Goal: Task Accomplishment & Management: Manage account settings

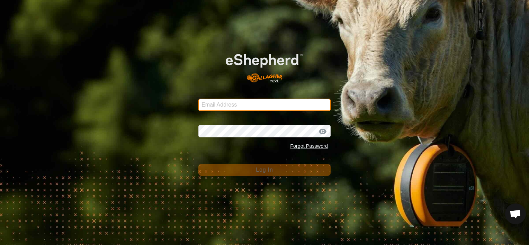
type input "[PERSON_NAME][EMAIL_ADDRESS][DOMAIN_NAME]"
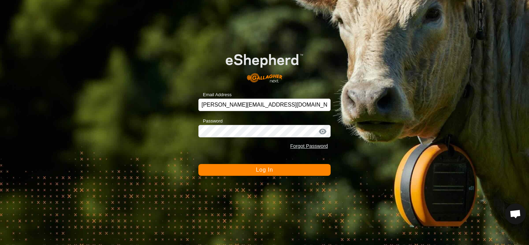
click at [248, 169] on button "Log In" at bounding box center [265, 170] width 132 height 12
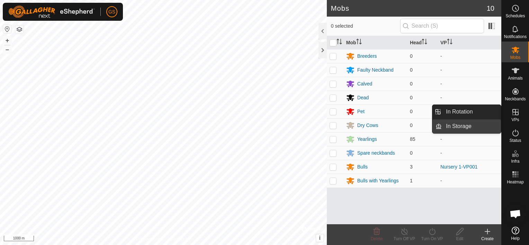
click at [468, 124] on link "In Storage" at bounding box center [471, 127] width 59 height 14
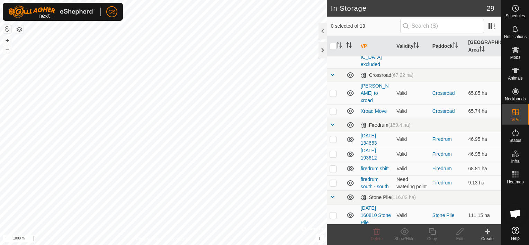
scroll to position [69, 0]
click at [368, 132] on link "[DATE] 134653" at bounding box center [369, 138] width 16 height 13
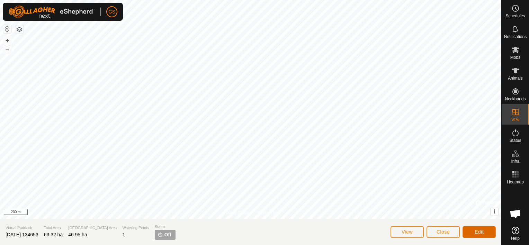
click at [475, 233] on span "Edit" at bounding box center [479, 232] width 9 height 6
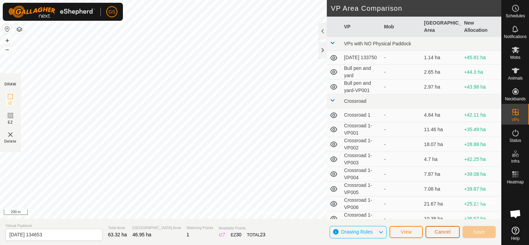
click at [447, 232] on span "Cancel" at bounding box center [443, 232] width 16 height 6
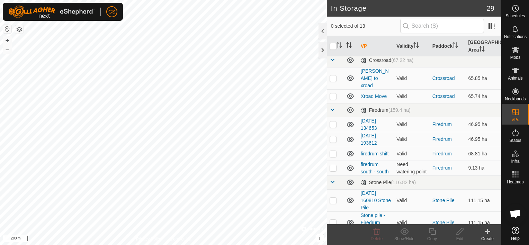
scroll to position [72, 0]
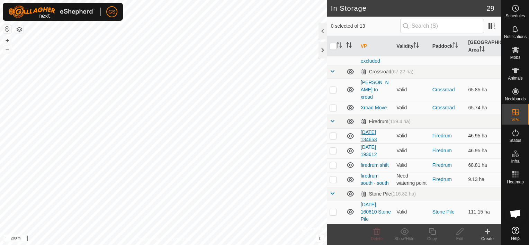
click at [370, 130] on link "[DATE] 134653" at bounding box center [369, 136] width 16 height 13
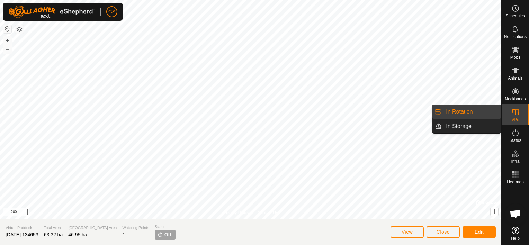
click at [472, 110] on link "In Rotation" at bounding box center [471, 112] width 59 height 14
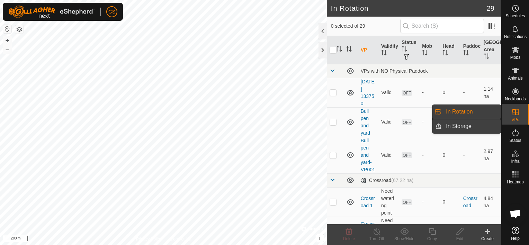
click at [476, 124] on link "In Storage" at bounding box center [471, 127] width 59 height 14
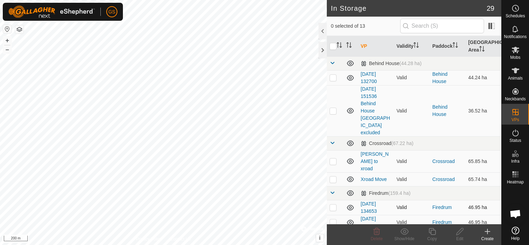
click at [333, 205] on p-checkbox at bounding box center [333, 208] width 7 height 6
click at [408, 233] on icon at bounding box center [404, 231] width 8 height 7
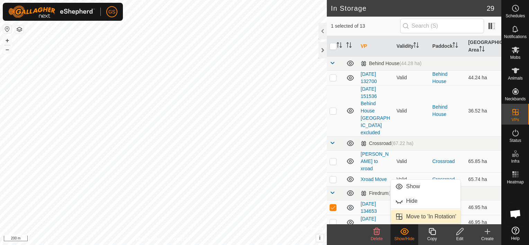
click at [423, 214] on link "Move to 'In Rotation'" at bounding box center [426, 217] width 70 height 14
checkbox input "false"
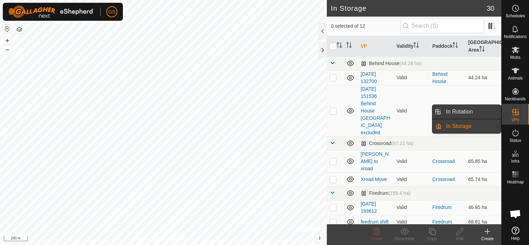
click at [482, 113] on link "In Rotation" at bounding box center [471, 112] width 59 height 14
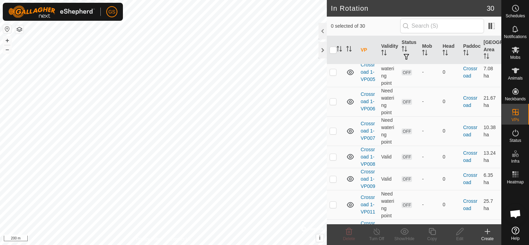
scroll to position [554, 0]
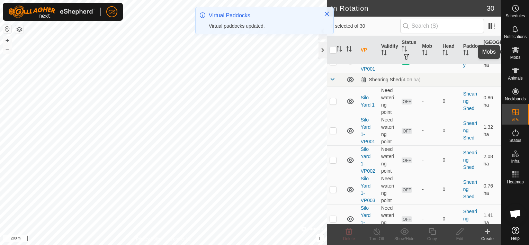
click at [518, 53] on icon at bounding box center [516, 50] width 8 height 8
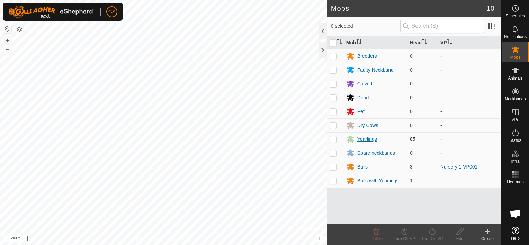
click at [367, 140] on div "Yearlings" at bounding box center [368, 139] width 20 height 7
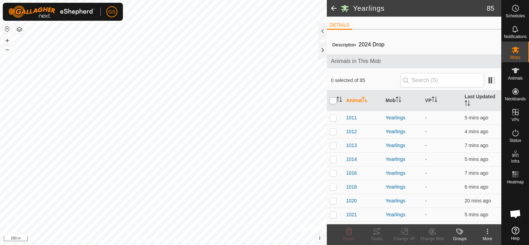
click at [333, 99] on input "checkbox" at bounding box center [333, 100] width 7 height 7
checkbox input "true"
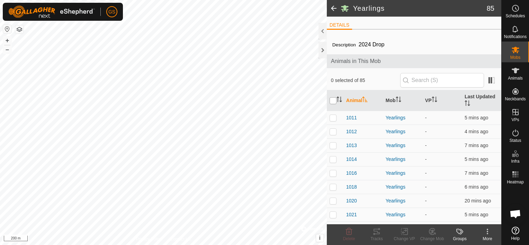
checkbox input "true"
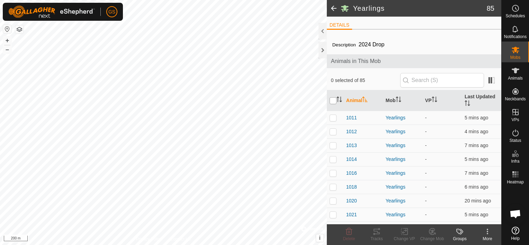
checkbox input "true"
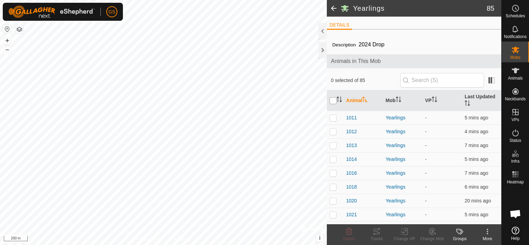
checkbox input "true"
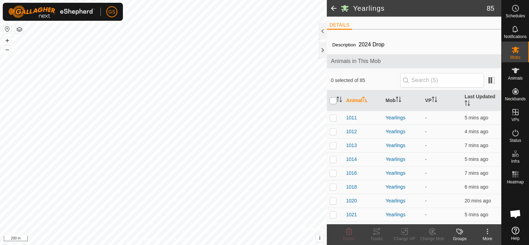
checkbox input "true"
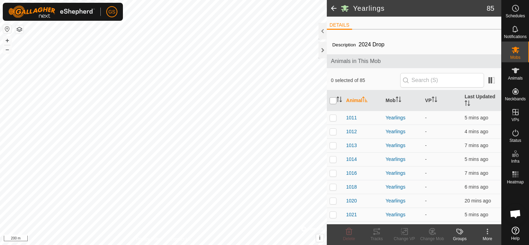
checkbox input "true"
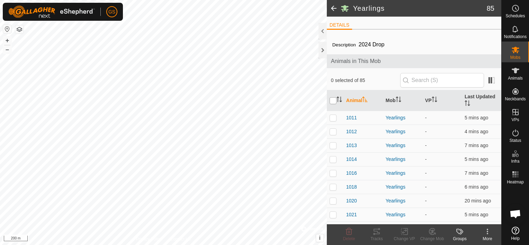
checkbox input "true"
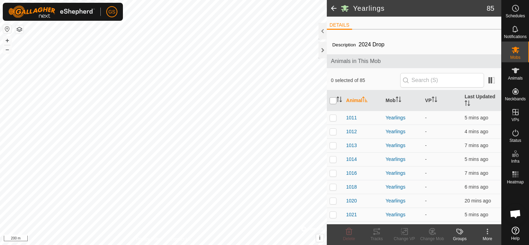
checkbox input "true"
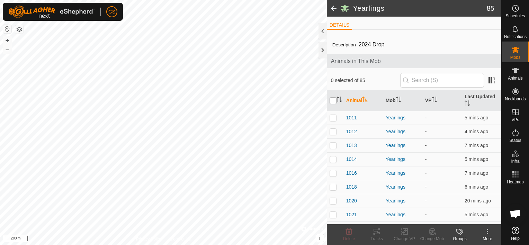
checkbox input "true"
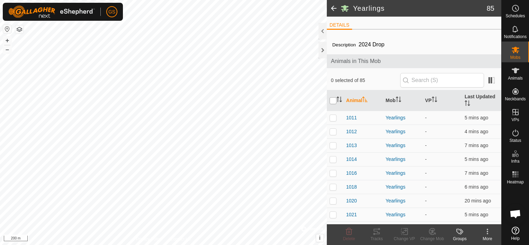
checkbox input "true"
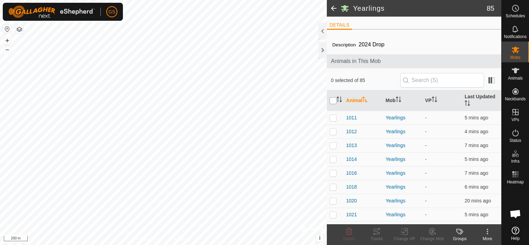
checkbox input "true"
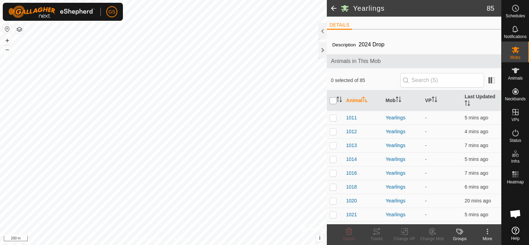
checkbox input "true"
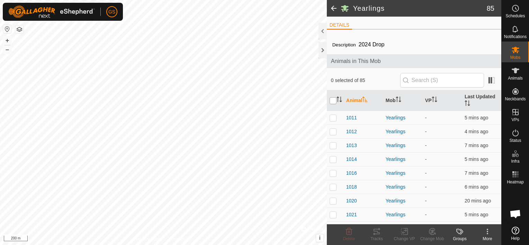
checkbox input "true"
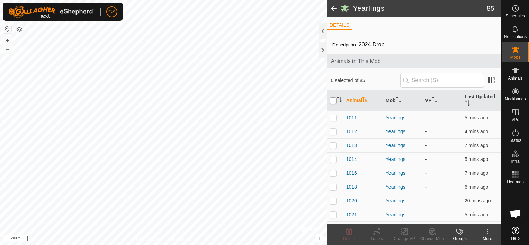
checkbox input "true"
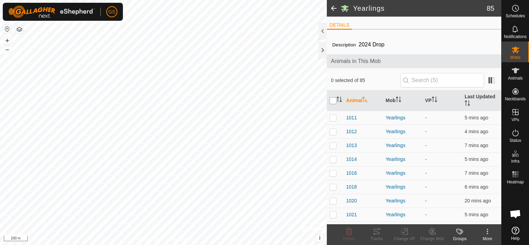
checkbox input "true"
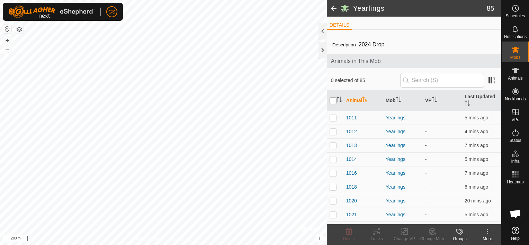
checkbox input "true"
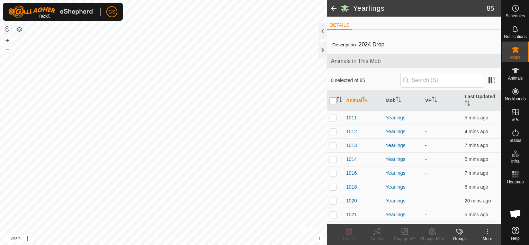
checkbox input "true"
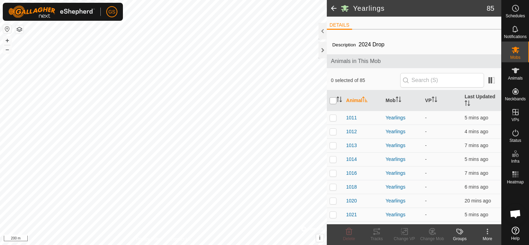
checkbox input "true"
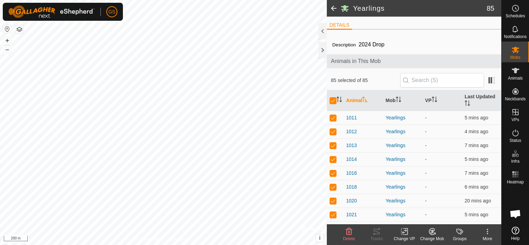
click at [408, 232] on icon at bounding box center [404, 232] width 9 height 8
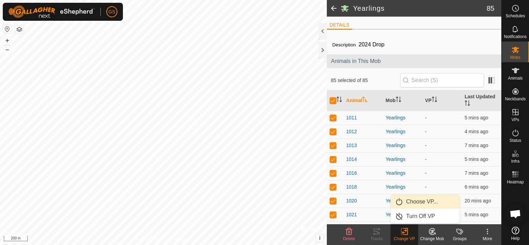
click at [416, 202] on link "Choose VP..." at bounding box center [425, 202] width 69 height 14
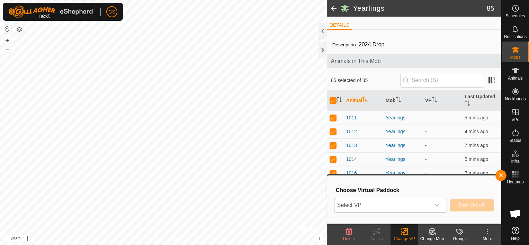
click at [387, 202] on span "Select VP" at bounding box center [383, 206] width 96 height 14
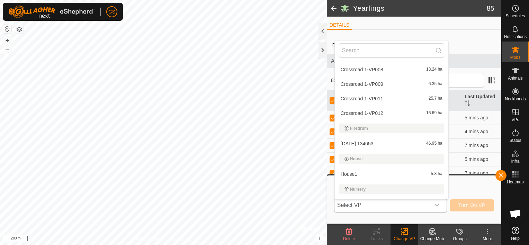
scroll to position [182, 0]
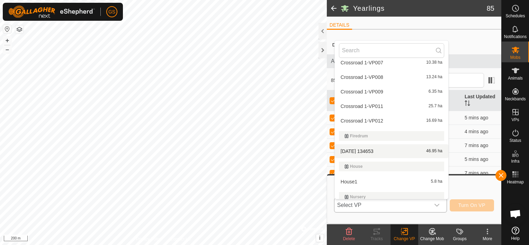
click at [368, 152] on li "[DATE] 134653 46.95 ha" at bounding box center [392, 151] width 114 height 14
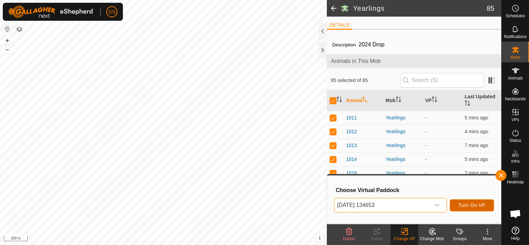
click at [472, 204] on span "Turn On VP" at bounding box center [472, 206] width 27 height 6
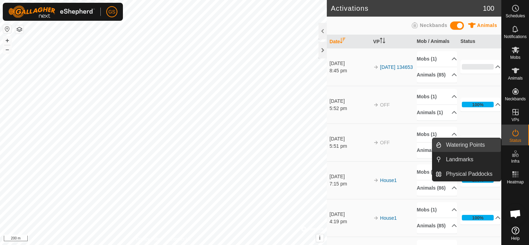
click at [469, 148] on link "Watering Points" at bounding box center [471, 145] width 59 height 14
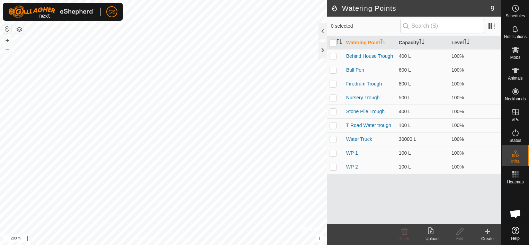
click at [332, 142] on td at bounding box center [335, 139] width 17 height 14
checkbox input "true"
click at [458, 234] on icon at bounding box center [460, 231] width 7 height 7
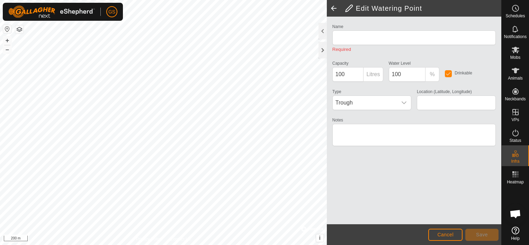
type input "Water Truck"
type input "30000"
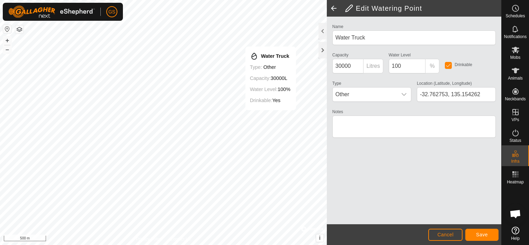
type input "-32.753917, 135.156224"
click at [481, 233] on span "Save" at bounding box center [482, 235] width 12 height 6
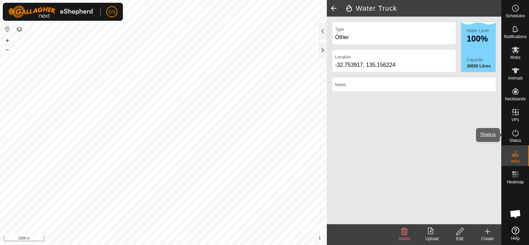
click at [520, 135] on es-activation-svg-icon at bounding box center [516, 132] width 12 height 11
